Goal: Task Accomplishment & Management: Manage account settings

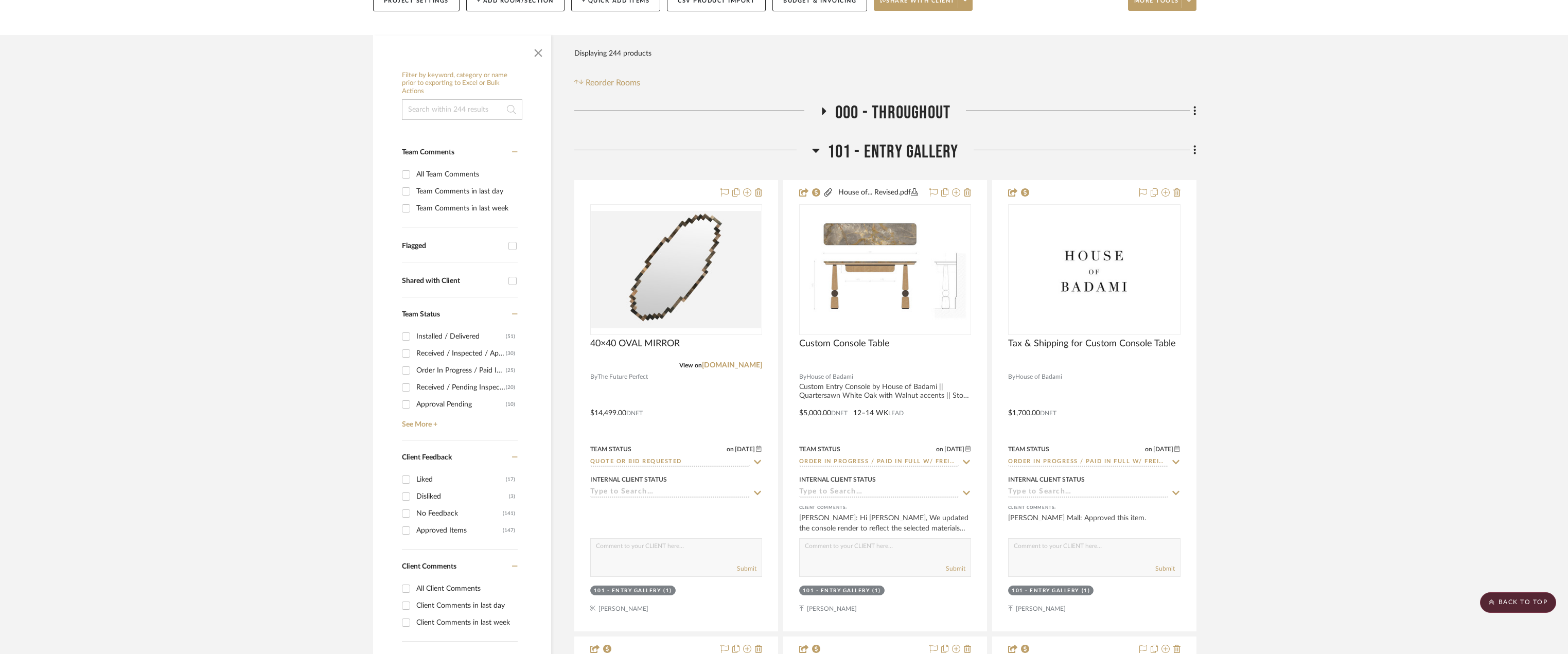
scroll to position [51, 0]
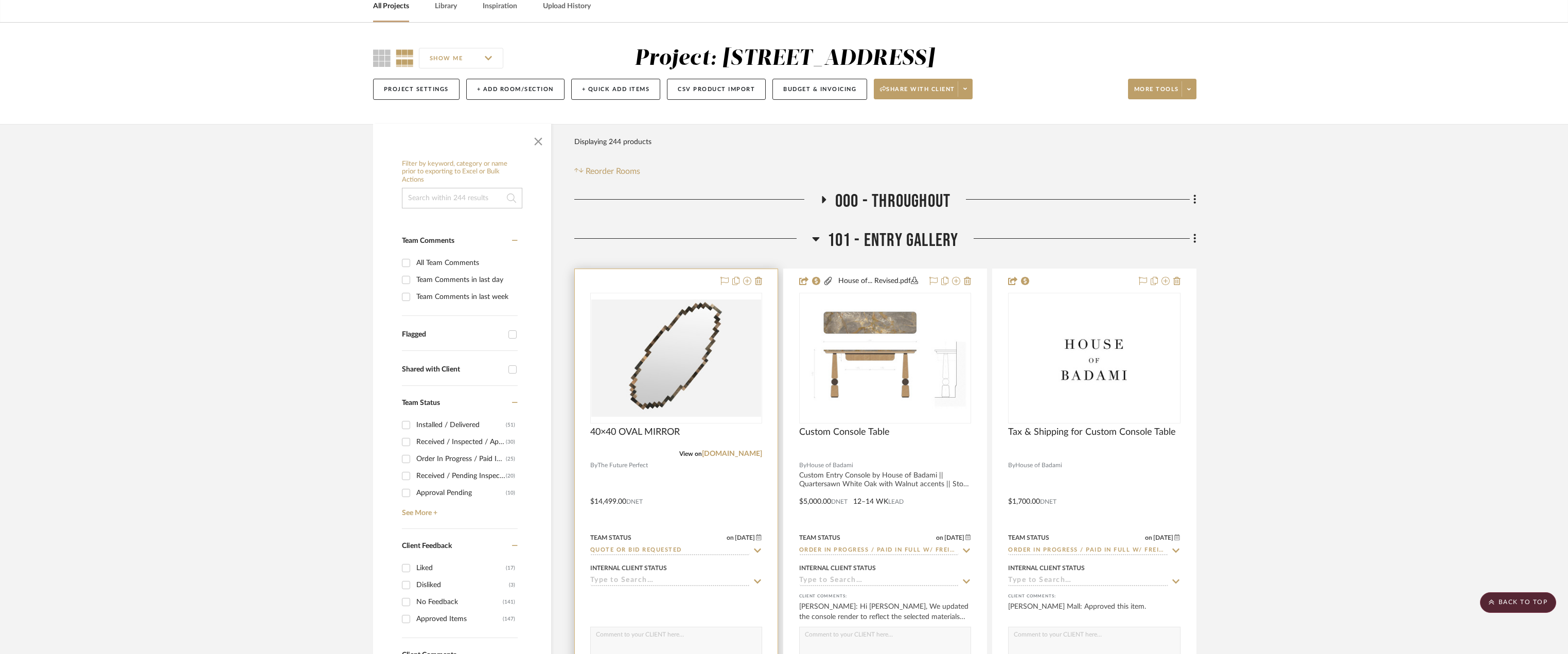
click at [727, 363] on img "0" at bounding box center [676, 357] width 170 height 117
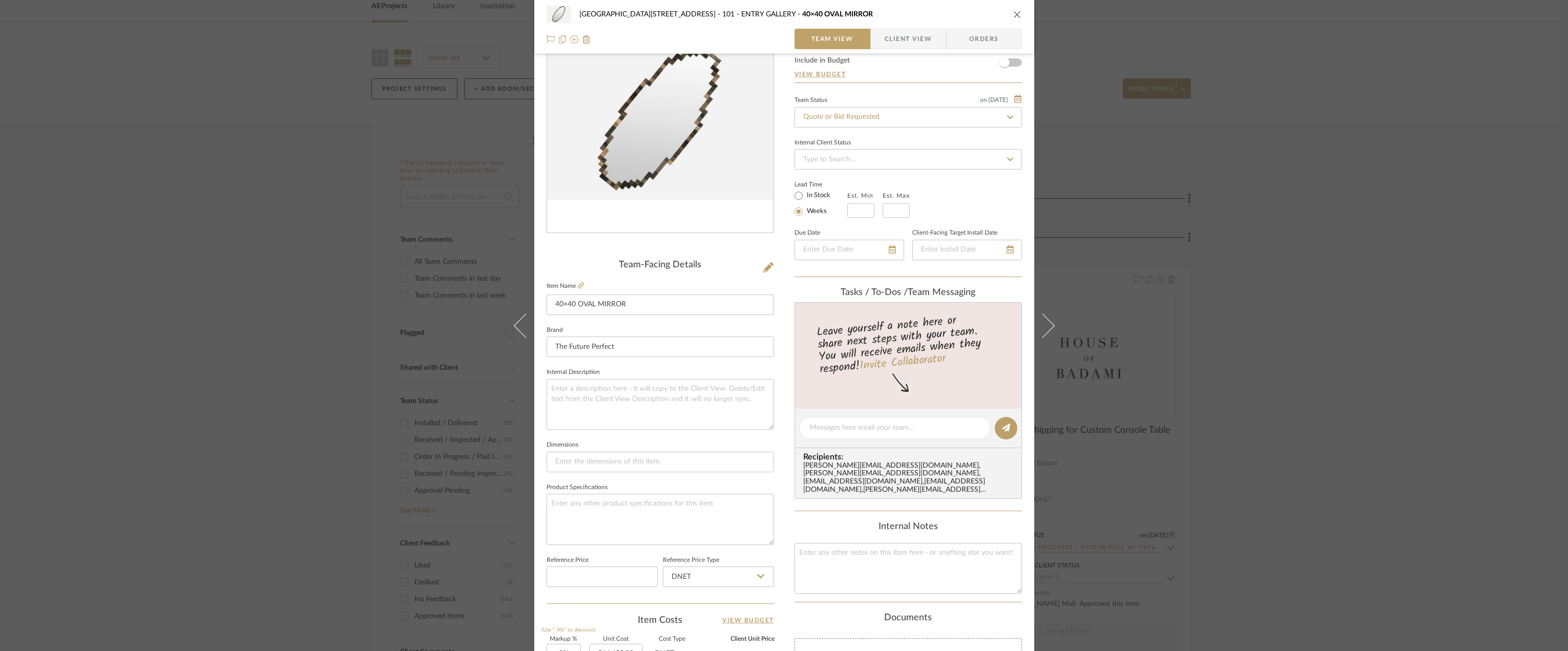
scroll to position [303, 0]
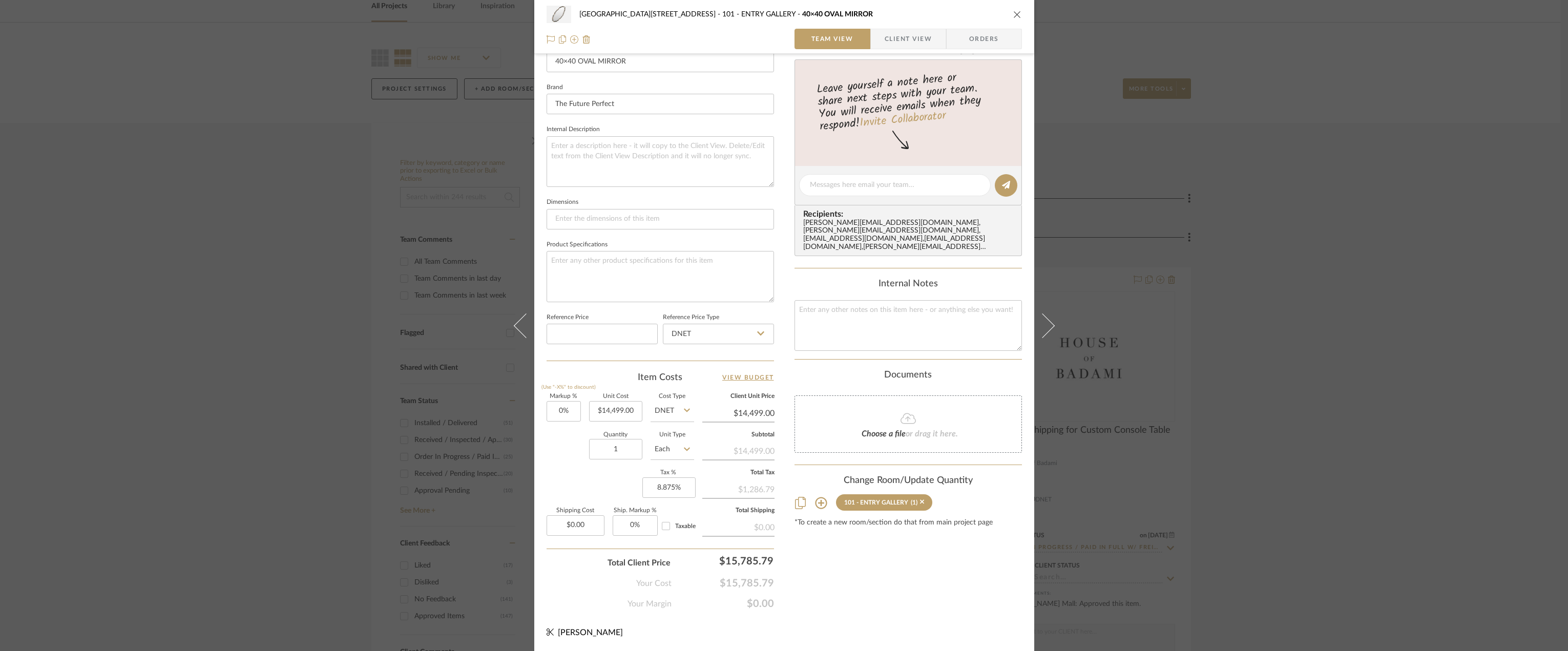
click at [906, 434] on div "Choose a file or drag it here." at bounding box center [908, 425] width 228 height 58
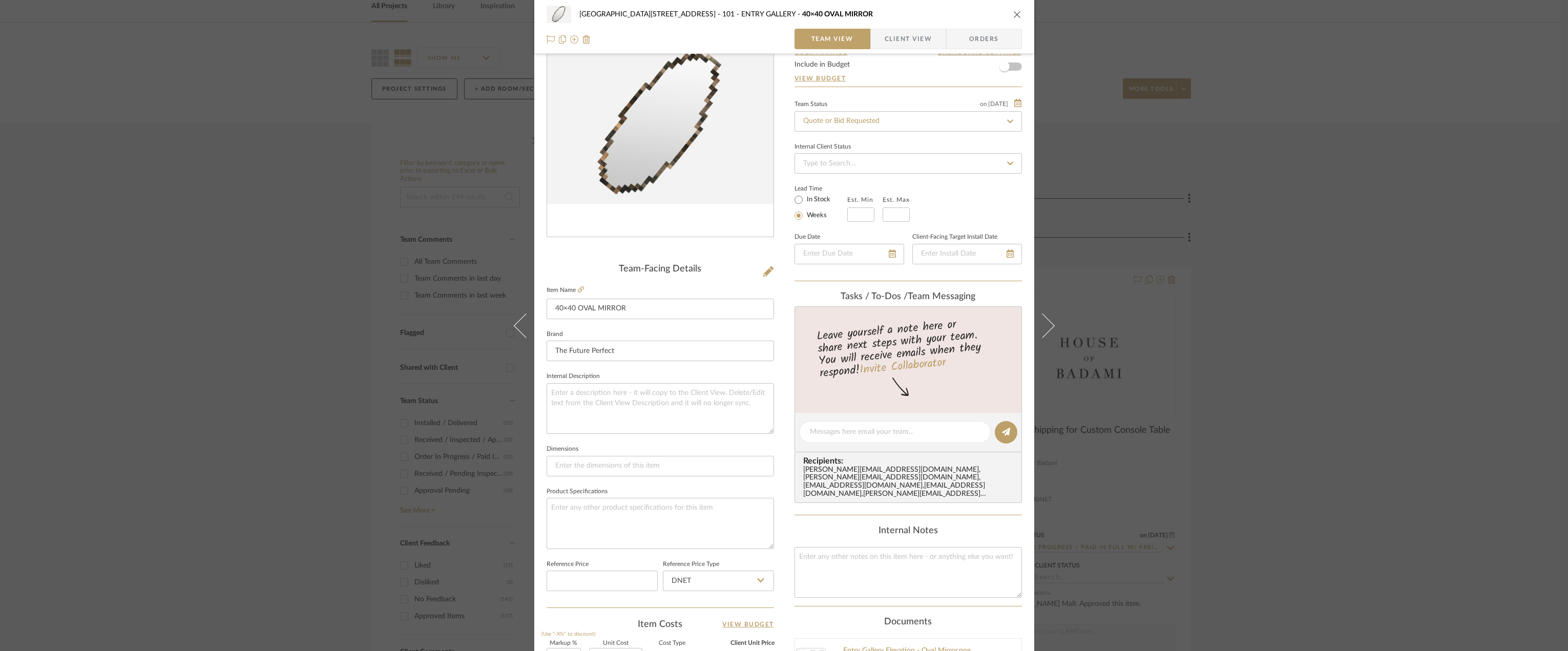
scroll to position [46, 0]
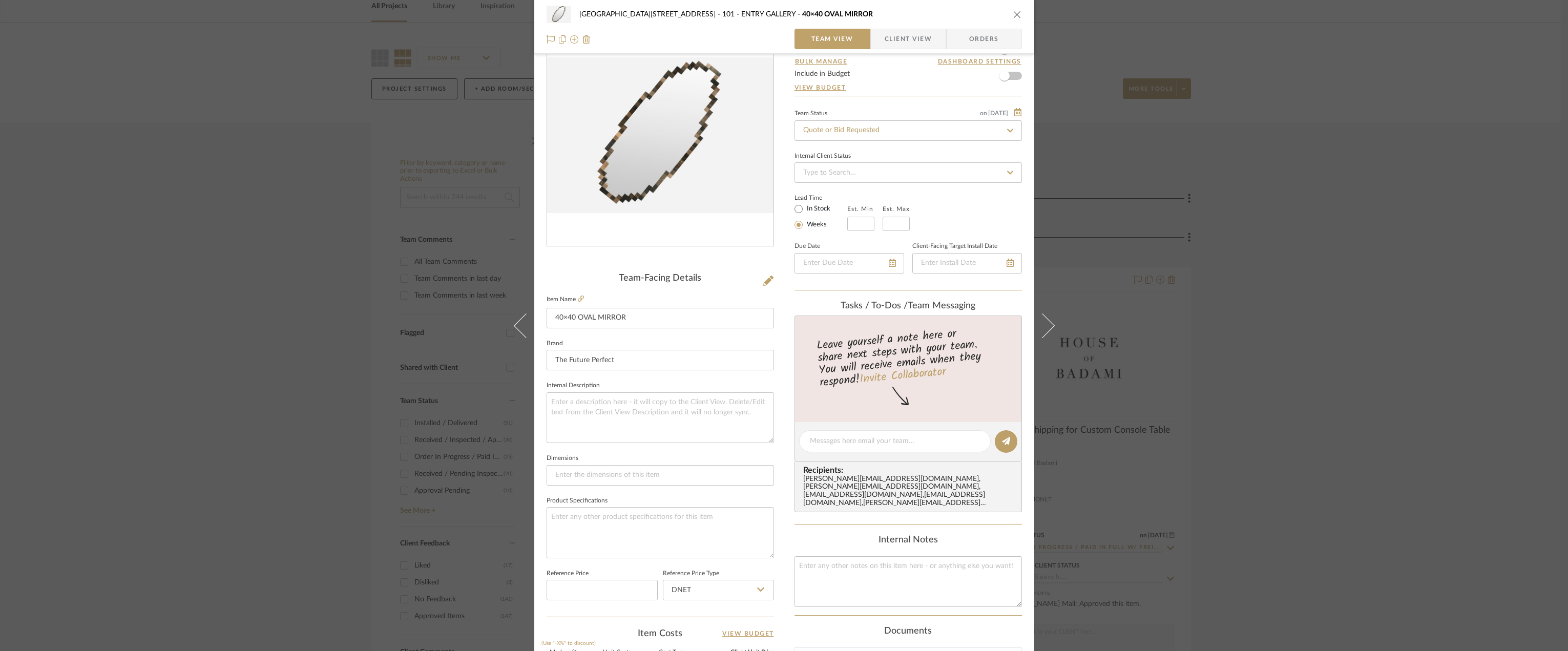
click at [1377, 300] on div "24100 - 1175 Park Avenue - Mall 101 - ENTRY GALLERY 40×40 OVAL MIRROR Team View…" at bounding box center [784, 325] width 1568 height 651
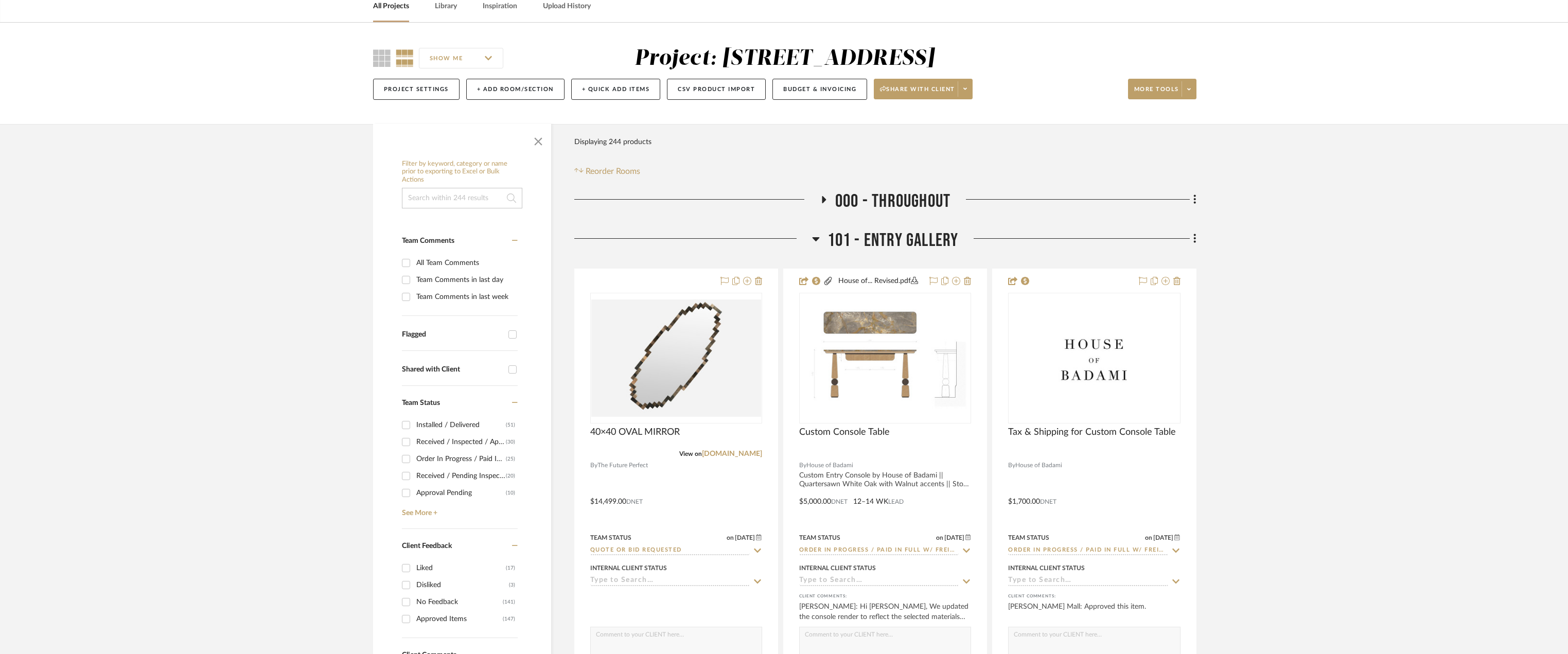
scroll to position [0, 0]
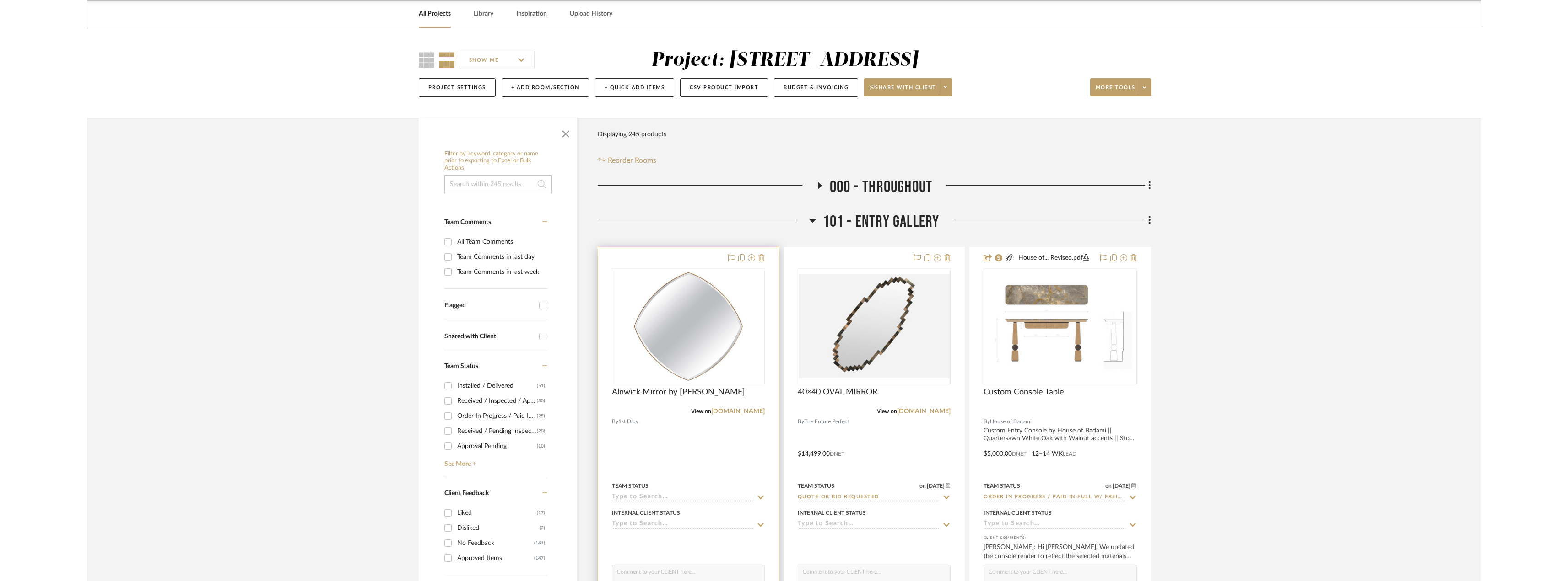
scroll to position [45, 0]
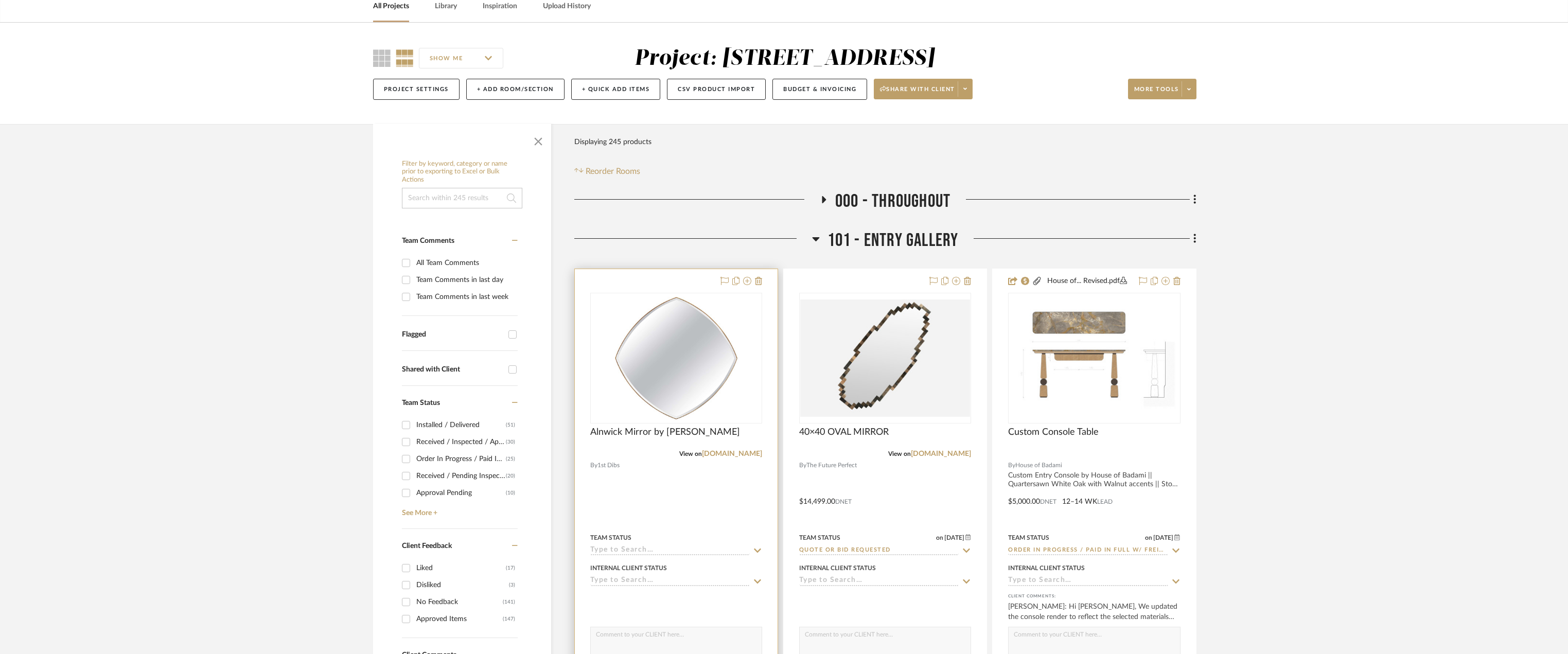
click at [622, 547] on input at bounding box center [670, 551] width 159 height 10
type input "quote"
click at [647, 457] on div "Quote Needed" at bounding box center [676, 466] width 171 height 26
type input "[DATE]"
type input "Quote Needed"
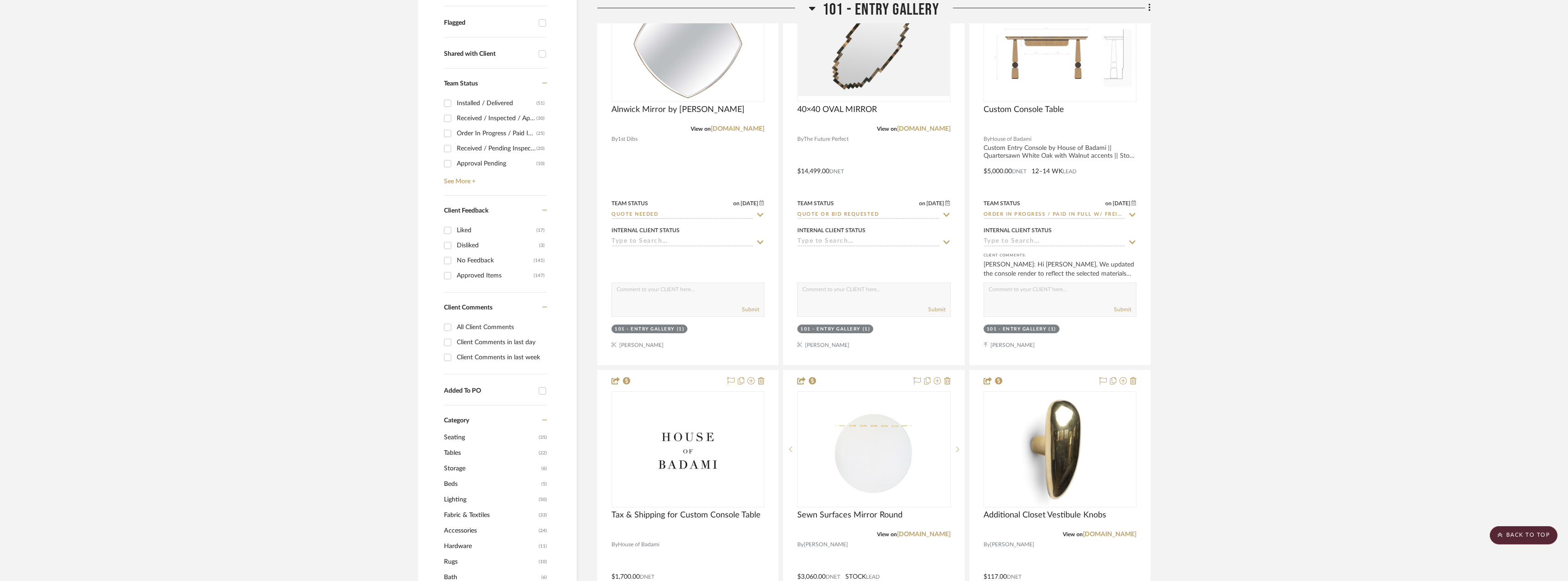
scroll to position [0, 0]
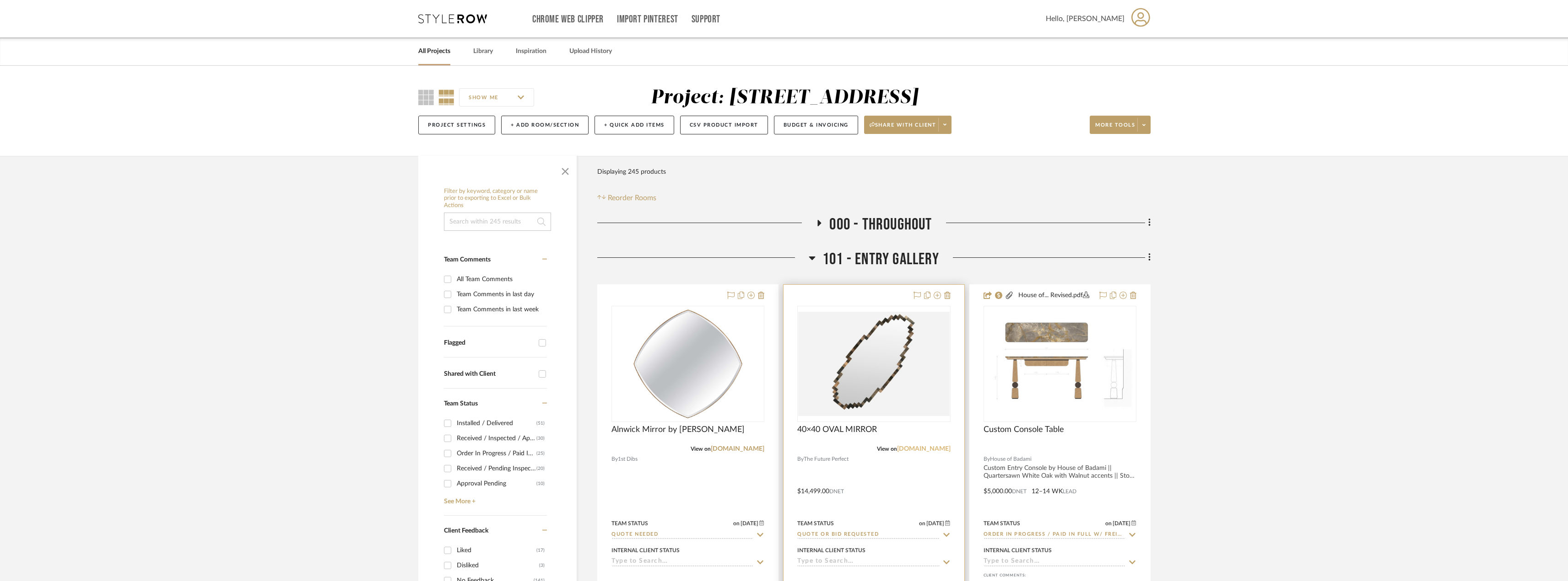
click at [942, 448] on link "thefutureperfect.com" at bounding box center [923, 449] width 53 height 6
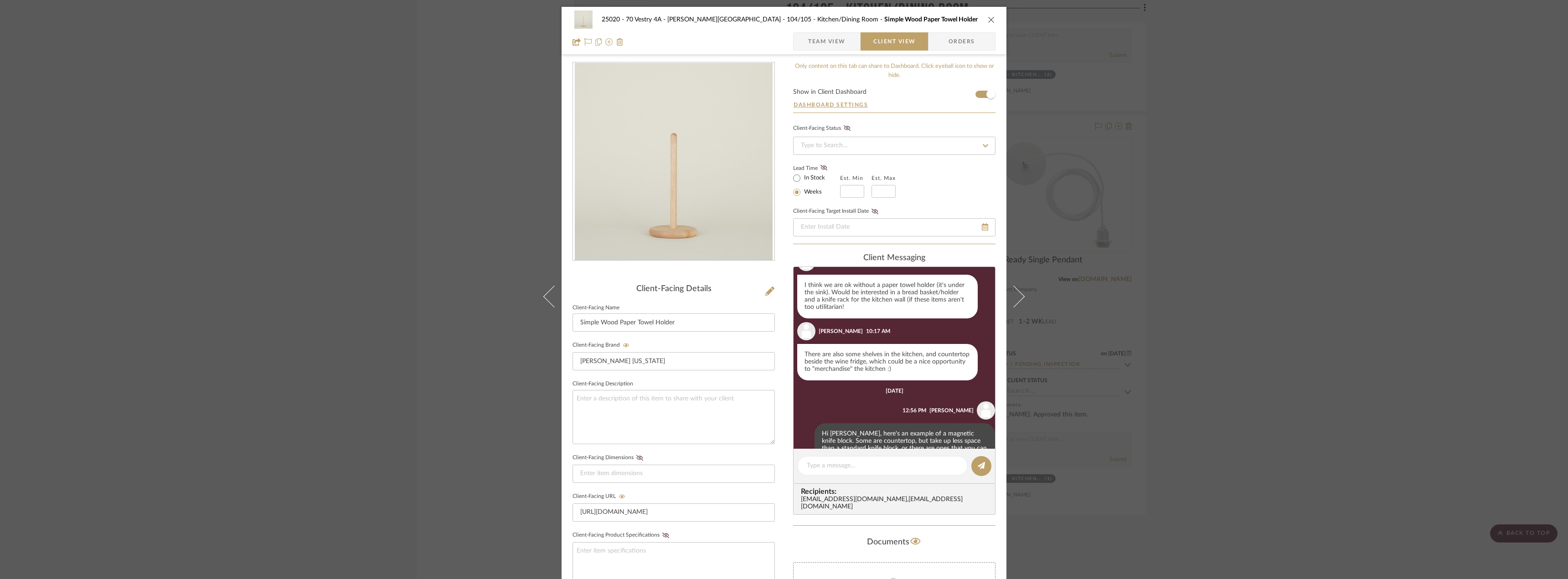
scroll to position [50, 0]
